Goal: Task Accomplishment & Management: Use online tool/utility

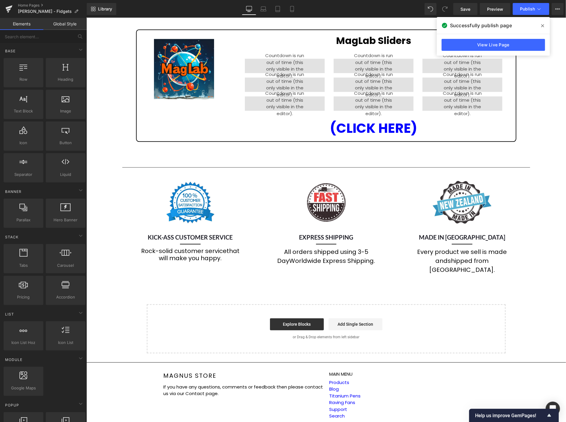
click at [544, 24] on span at bounding box center [543, 26] width 10 height 10
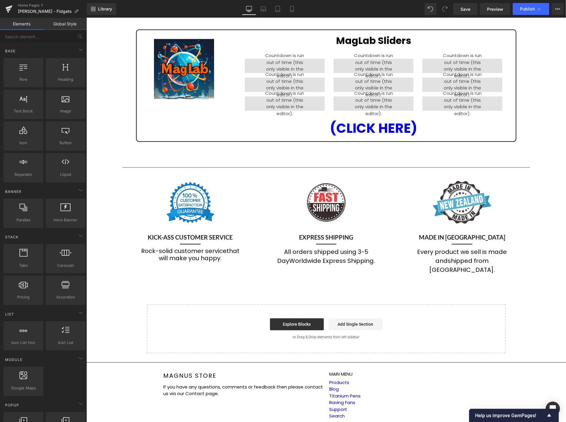
scroll to position [1042, 0]
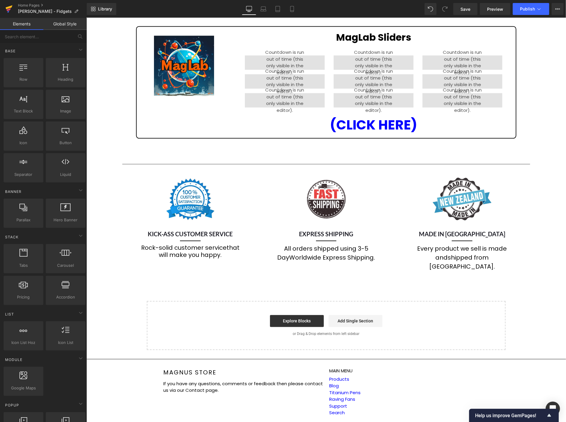
click at [9, 7] on icon at bounding box center [9, 7] width 7 height 4
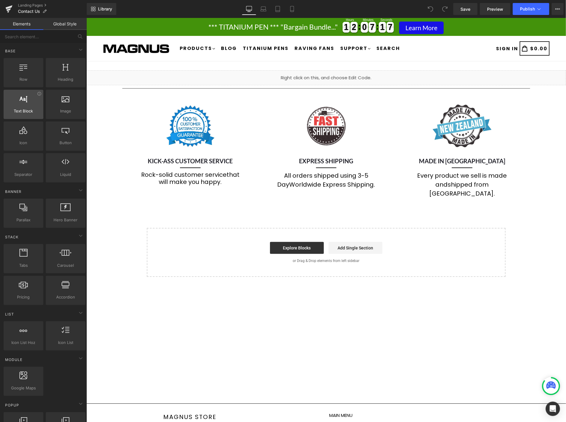
click at [24, 110] on span "Text Block" at bounding box center [23, 111] width 36 height 6
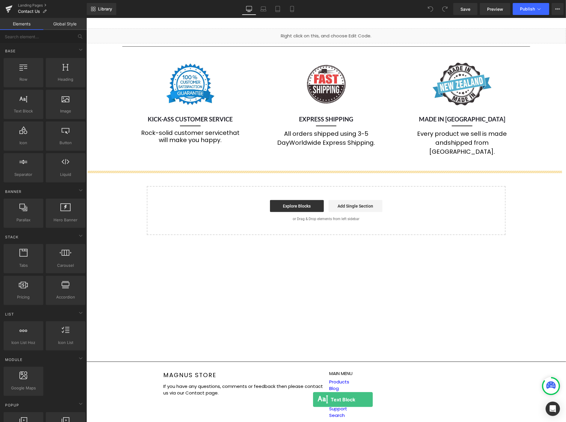
scroll to position [63, 0]
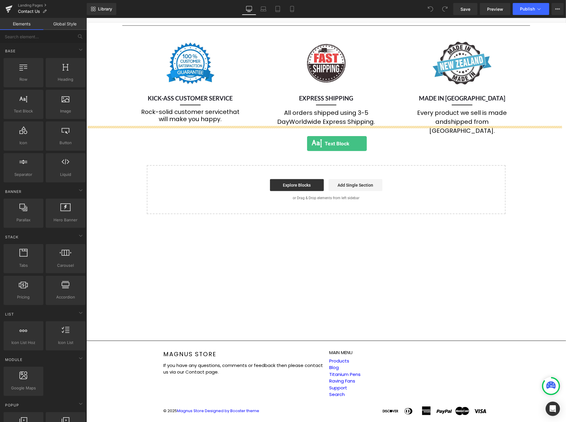
drag, startPoint x: 111, startPoint y: 127, endPoint x: 307, endPoint y: 143, distance: 196.3
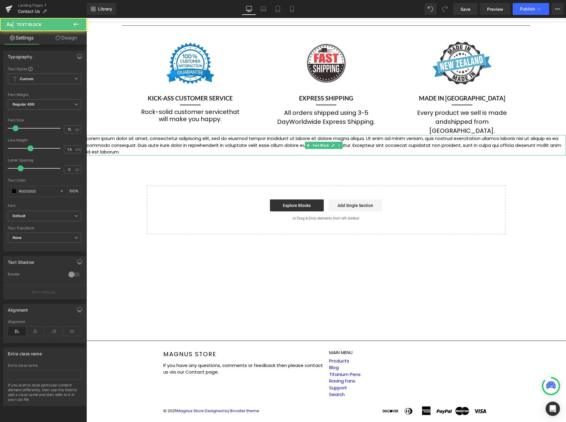
click at [236, 135] on p "Lorem ipsum dolor sit amet, consectetur adipiscing elit, sed do eiusmod tempor …" at bounding box center [326, 145] width 480 height 20
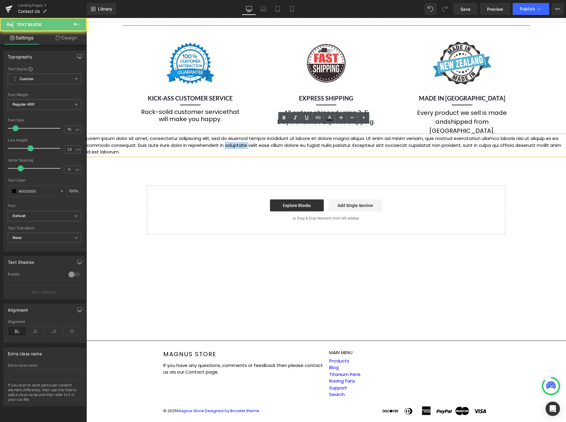
click at [236, 135] on p "Lorem ipsum dolor sit amet, consectetur adipiscing elit, sed do eiusmod tempor …" at bounding box center [326, 145] width 480 height 20
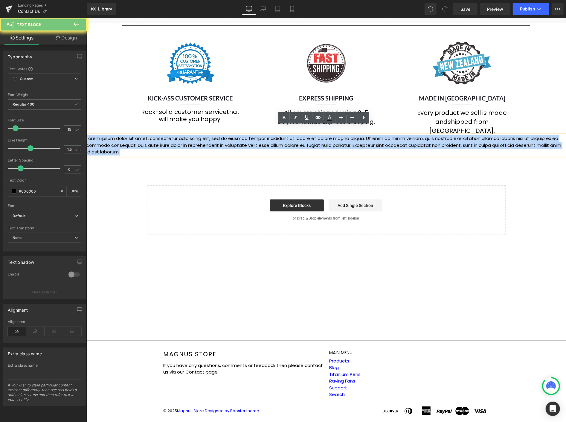
click at [236, 135] on p "Lorem ipsum dolor sit amet, consectetur adipiscing elit, sed do eiusmod tempor …" at bounding box center [326, 145] width 480 height 20
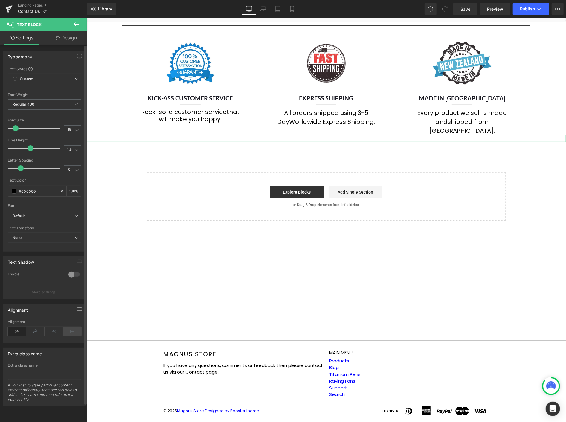
click at [73, 331] on icon at bounding box center [72, 331] width 19 height 9
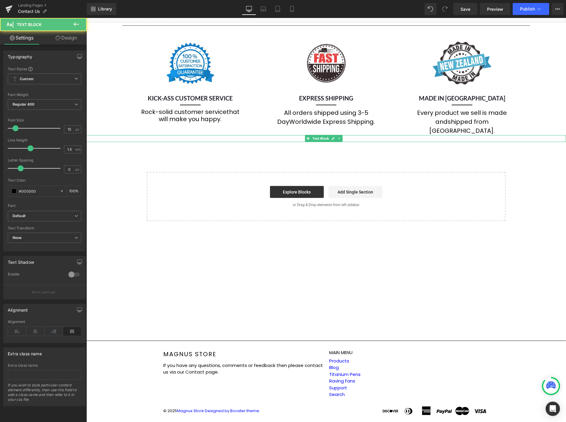
click at [166, 135] on p at bounding box center [326, 138] width 480 height 7
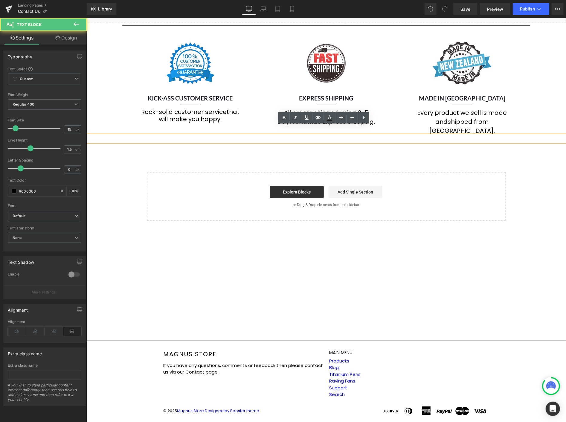
click at [254, 135] on p at bounding box center [326, 138] width 480 height 7
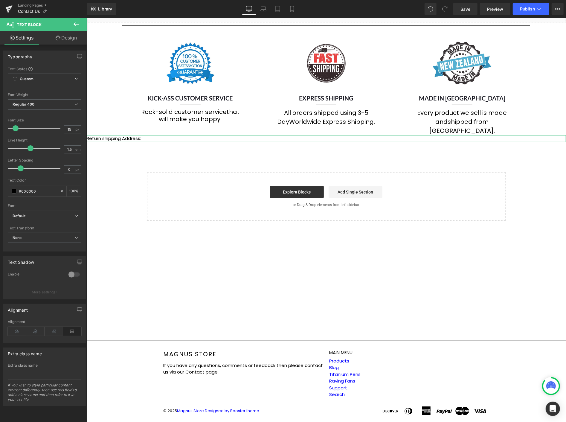
click at [70, 35] on link "Design" at bounding box center [66, 37] width 43 height 13
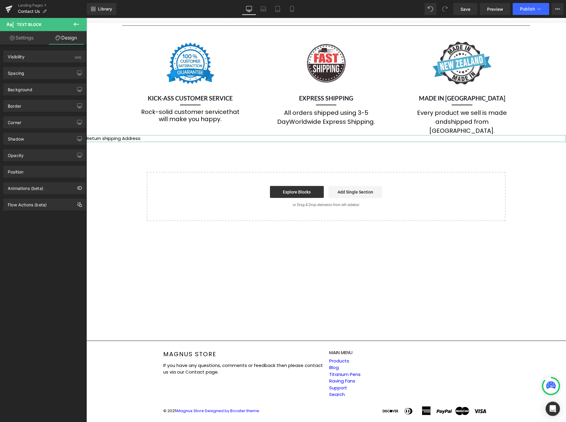
type input "0"
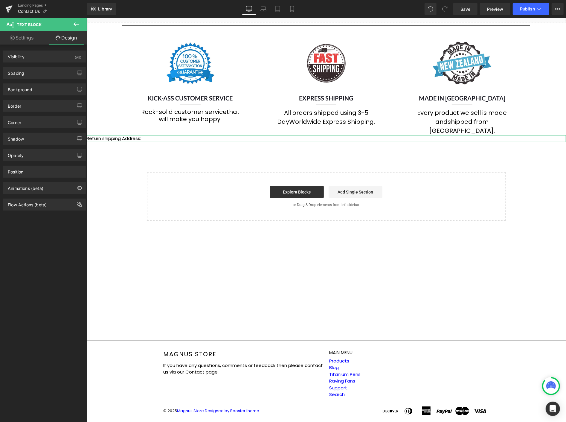
type input "0"
click at [44, 71] on div "Spacing" at bounding box center [45, 72] width 82 height 11
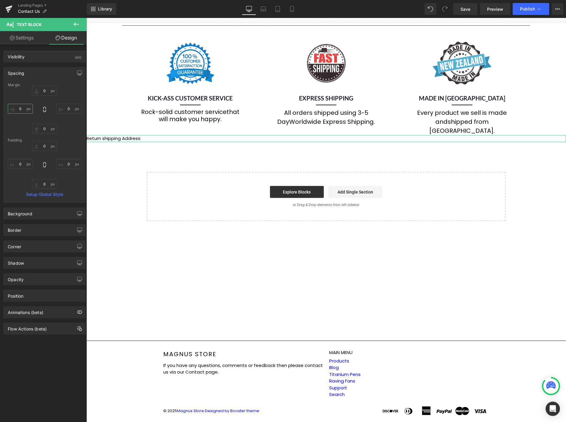
click at [30, 109] on input "0" at bounding box center [20, 109] width 25 height 10
click at [28, 109] on input "0" at bounding box center [20, 109] width 25 height 10
click at [23, 109] on input "0" at bounding box center [20, 109] width 25 height 10
type input "40"
click at [68, 109] on input "0" at bounding box center [68, 109] width 25 height 10
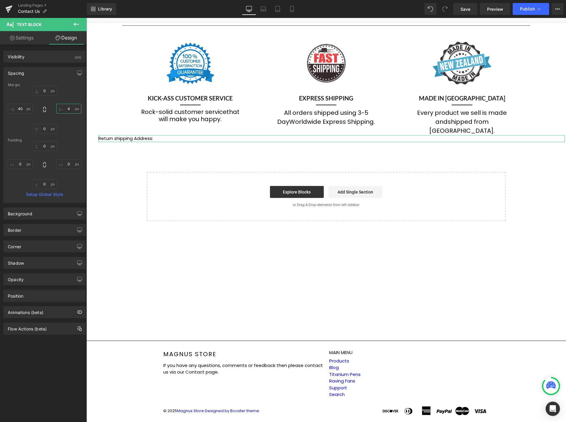
type input "40"
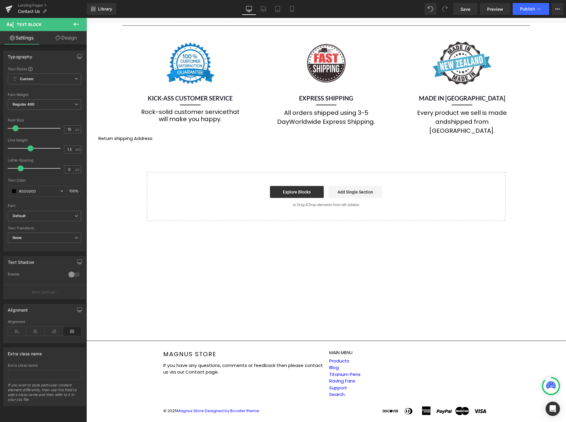
drag, startPoint x: 157, startPoint y: 128, endPoint x: 97, endPoint y: 129, distance: 60.1
click at [97, 129] on div "Liquid Separator Image KICK-ASS CUSTOMER SERVICE Heading Separator Rock-solid c…" at bounding box center [326, 114] width 480 height 214
click at [69, 35] on link "Design" at bounding box center [66, 37] width 43 height 13
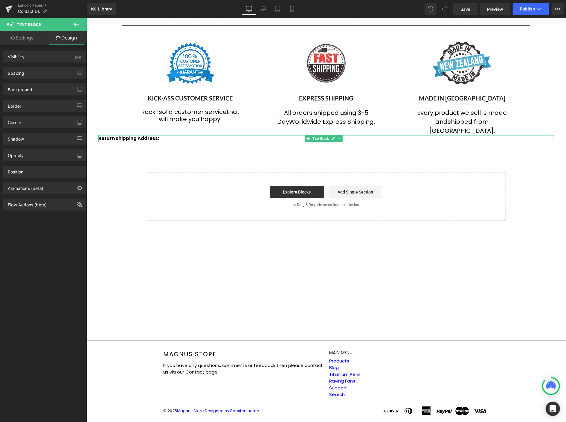
click at [161, 135] on p "Return shipping Address:" at bounding box center [326, 138] width 456 height 7
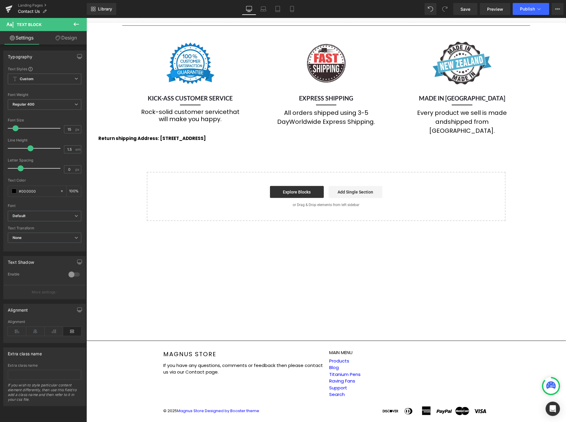
click at [71, 36] on link "Design" at bounding box center [66, 37] width 43 height 13
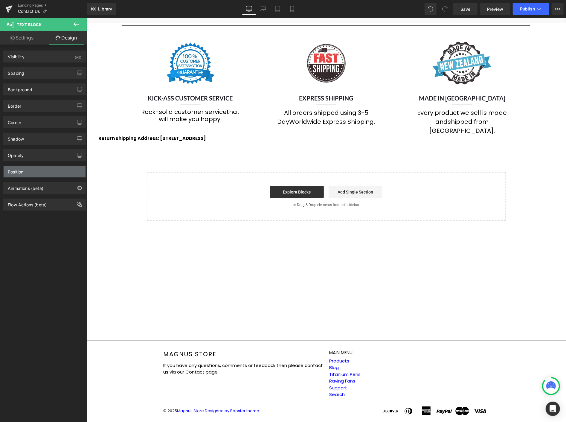
click at [50, 168] on div "Position" at bounding box center [45, 171] width 82 height 11
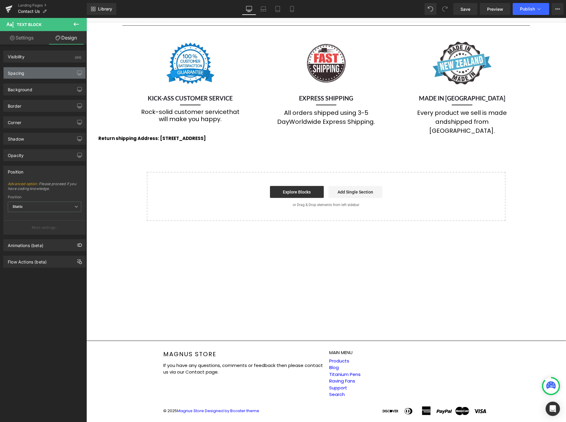
click at [33, 70] on div "Spacing" at bounding box center [45, 72] width 82 height 11
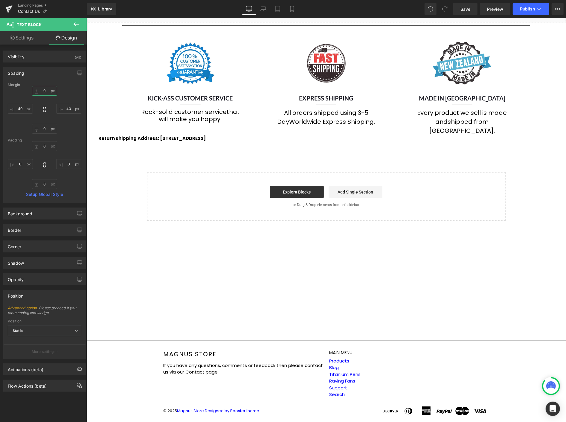
click at [49, 90] on input "0" at bounding box center [44, 91] width 25 height 10
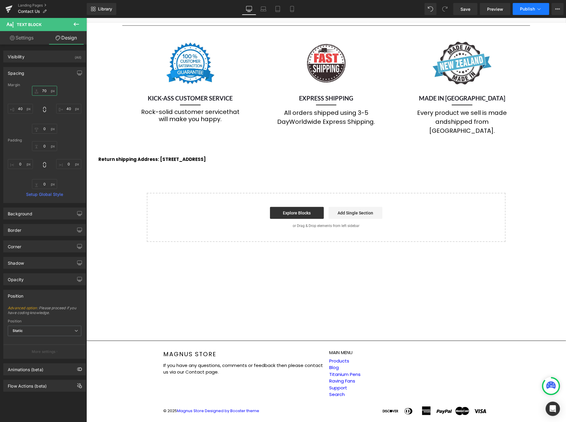
type input "70"
click at [526, 9] on span "Publish" at bounding box center [527, 9] width 15 height 5
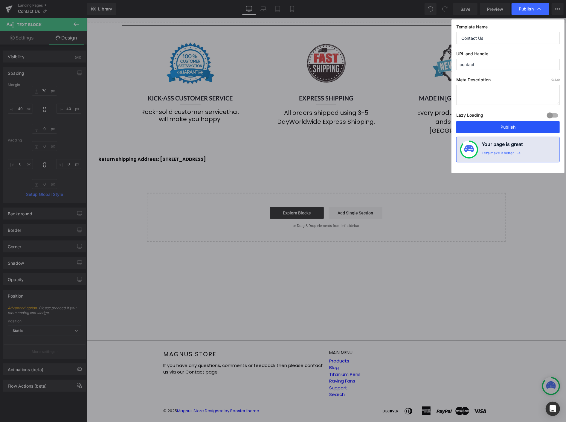
drag, startPoint x: 423, startPoint y: 109, endPoint x: 510, endPoint y: 126, distance: 88.3
click at [510, 126] on button "Publish" at bounding box center [507, 127] width 103 height 12
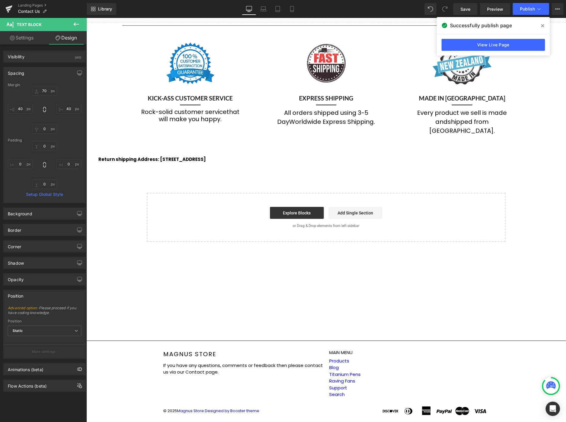
click at [543, 23] on icon at bounding box center [542, 25] width 3 height 5
